Goal: Understand process/instructions: Learn about a topic

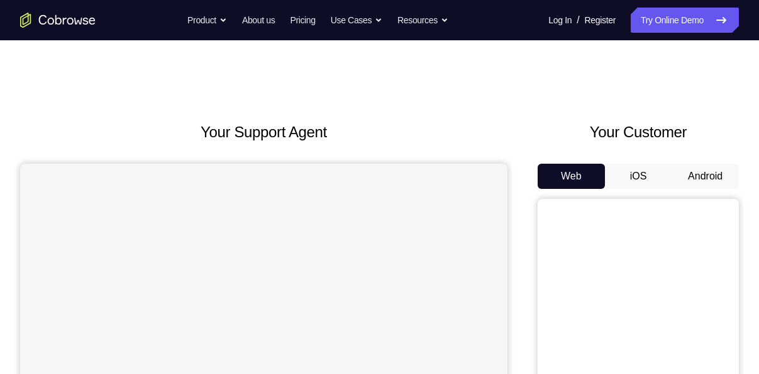
click at [696, 170] on button "Android" at bounding box center [705, 176] width 67 height 25
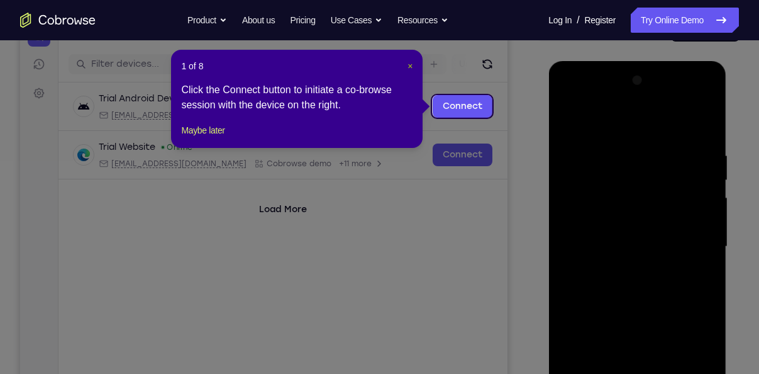
click at [410, 63] on span "×" at bounding box center [410, 66] width 5 height 10
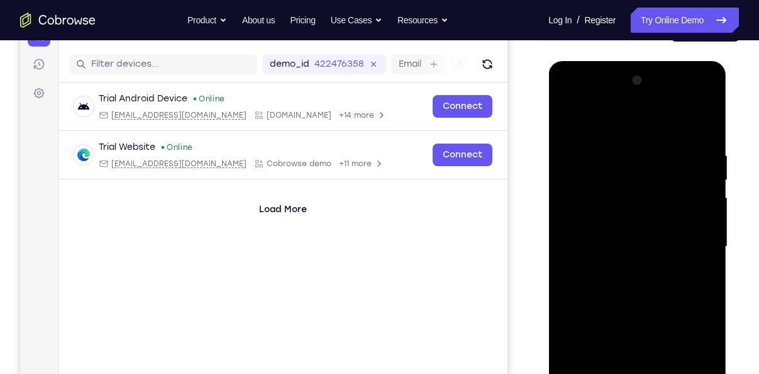
scroll to position [258, 0]
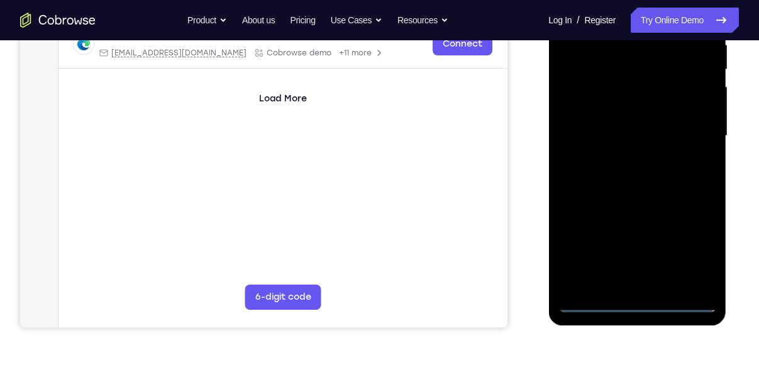
click at [636, 304] on div at bounding box center [637, 136] width 159 height 352
click at [695, 252] on div at bounding box center [637, 136] width 159 height 352
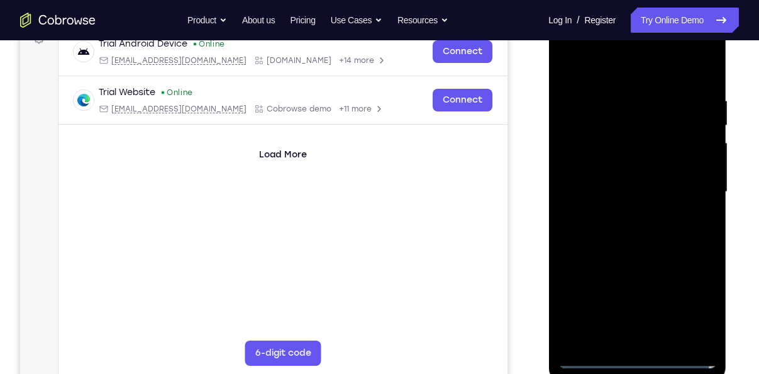
scroll to position [201, 0]
click at [596, 65] on div at bounding box center [637, 192] width 159 height 352
click at [695, 194] on div at bounding box center [637, 192] width 159 height 352
click at [622, 216] on div at bounding box center [637, 192] width 159 height 352
click at [611, 175] on div at bounding box center [637, 192] width 159 height 352
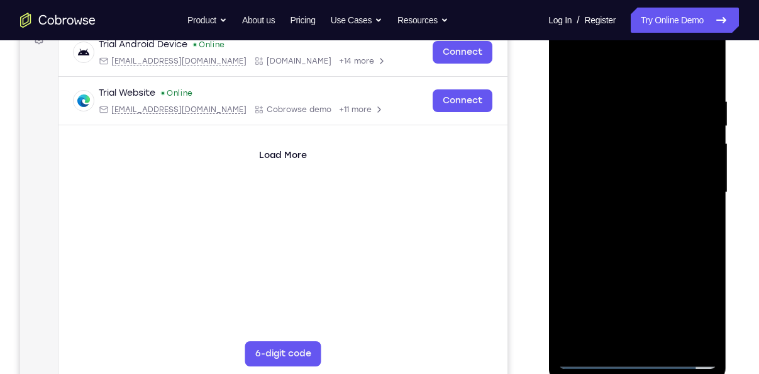
click at [596, 167] on div at bounding box center [637, 192] width 159 height 352
click at [607, 193] on div at bounding box center [637, 192] width 159 height 352
click at [615, 250] on div at bounding box center [637, 192] width 159 height 352
drag, startPoint x: 636, startPoint y: 111, endPoint x: 620, endPoint y: 195, distance: 85.8
click at [620, 195] on div at bounding box center [637, 192] width 159 height 352
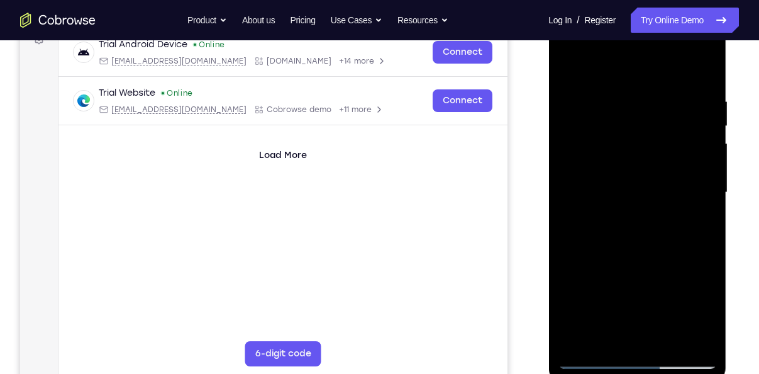
click at [667, 338] on div at bounding box center [637, 192] width 159 height 352
click at [638, 257] on div at bounding box center [637, 192] width 159 height 352
click at [588, 362] on div at bounding box center [637, 192] width 159 height 352
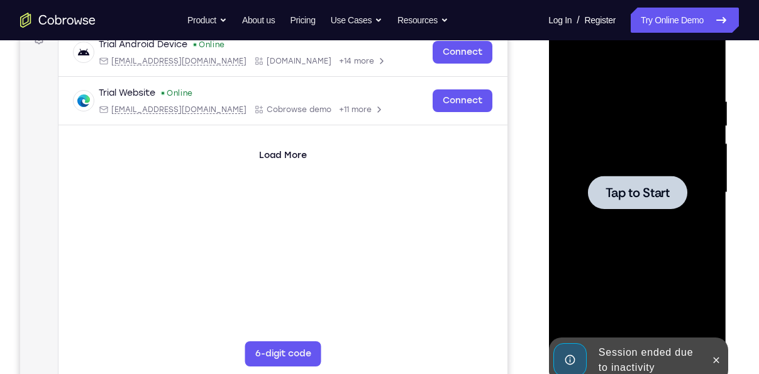
click at [598, 177] on div at bounding box center [637, 192] width 99 height 33
